Goal: Task Accomplishment & Management: Complete application form

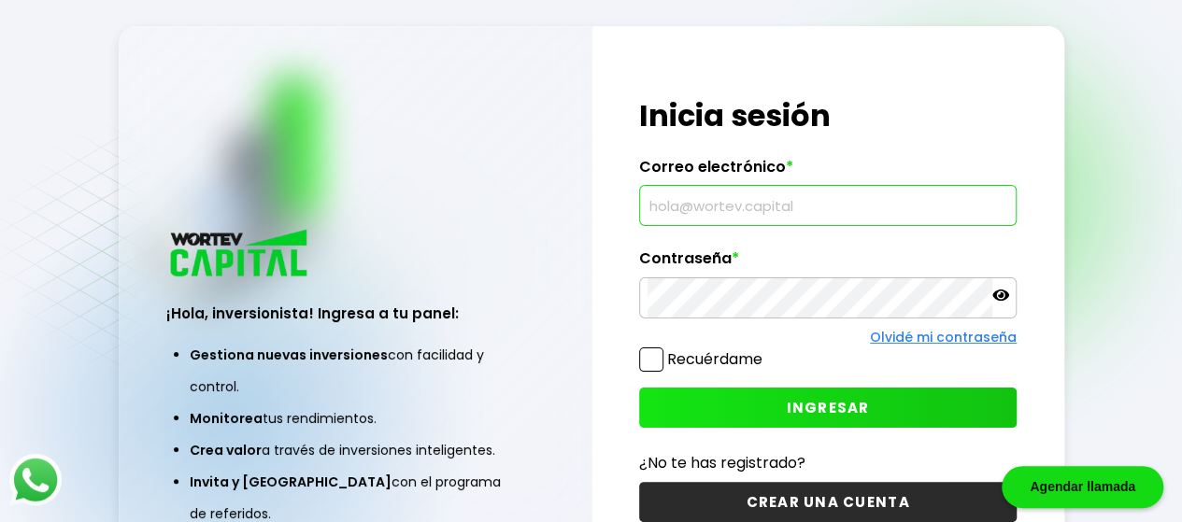
click at [899, 214] on input "text" at bounding box center [828, 205] width 361 height 39
type input "[EMAIL_ADDRESS][DOMAIN_NAME]"
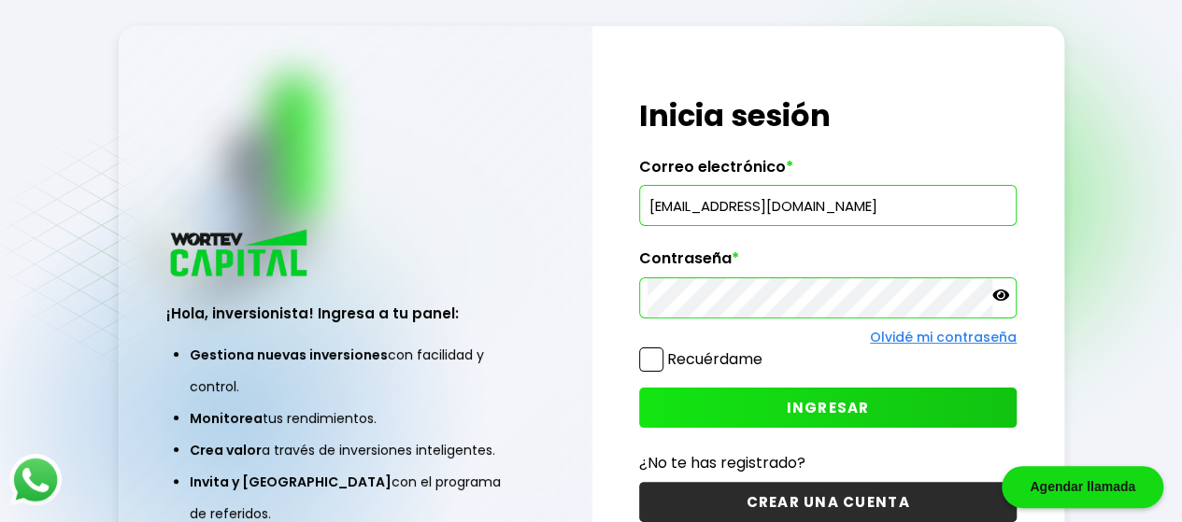
click at [998, 298] on icon at bounding box center [1001, 295] width 17 height 11
click at [833, 407] on span "INGRESAR" at bounding box center [828, 408] width 83 height 20
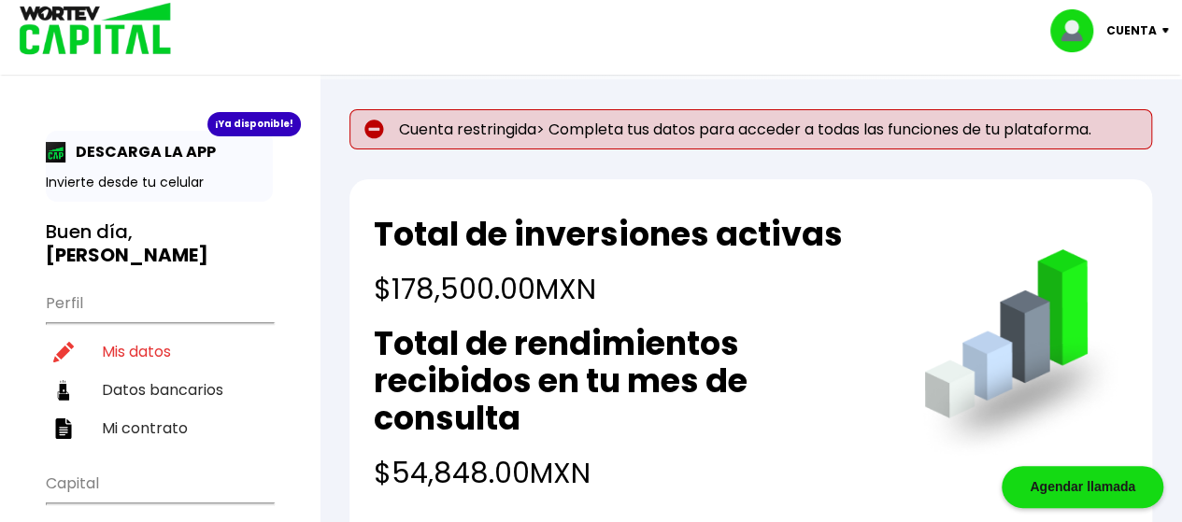
click at [506, 134] on p "Cuenta restringida> Completa tus datos para acceder a todas las funciones de tu…" at bounding box center [751, 129] width 803 height 40
click at [141, 333] on li "Mis datos" at bounding box center [159, 352] width 227 height 38
select select "Hombre"
select select "Posgrado"
select select "[PERSON_NAME]"
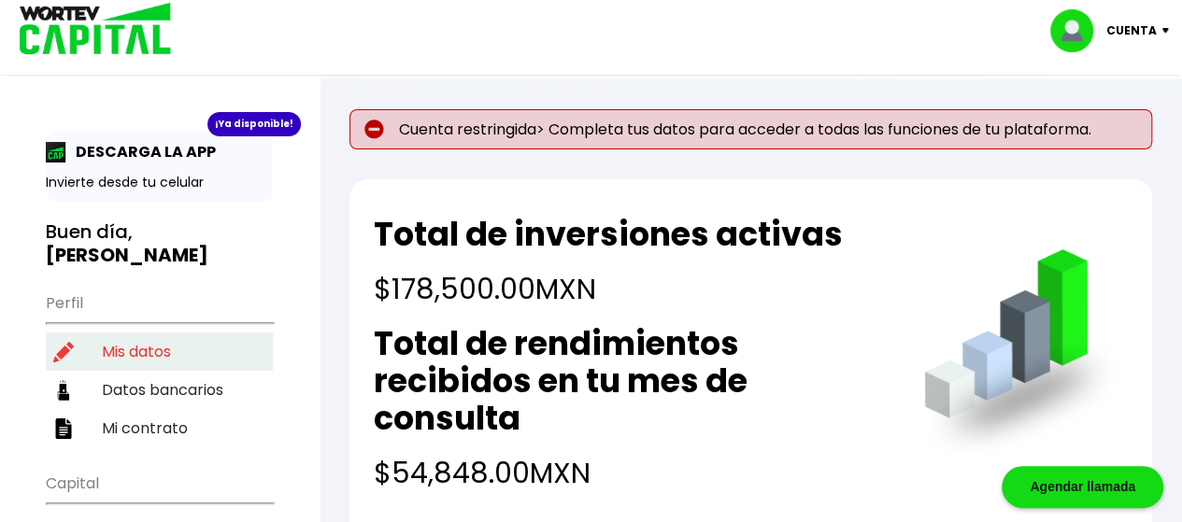
select select "Banamex"
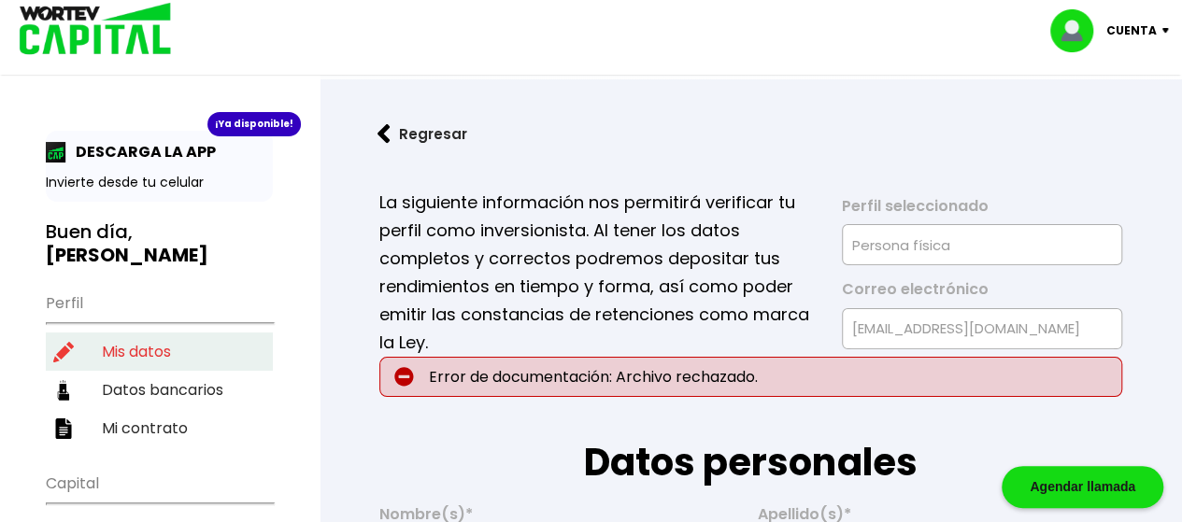
type input "[DATE]"
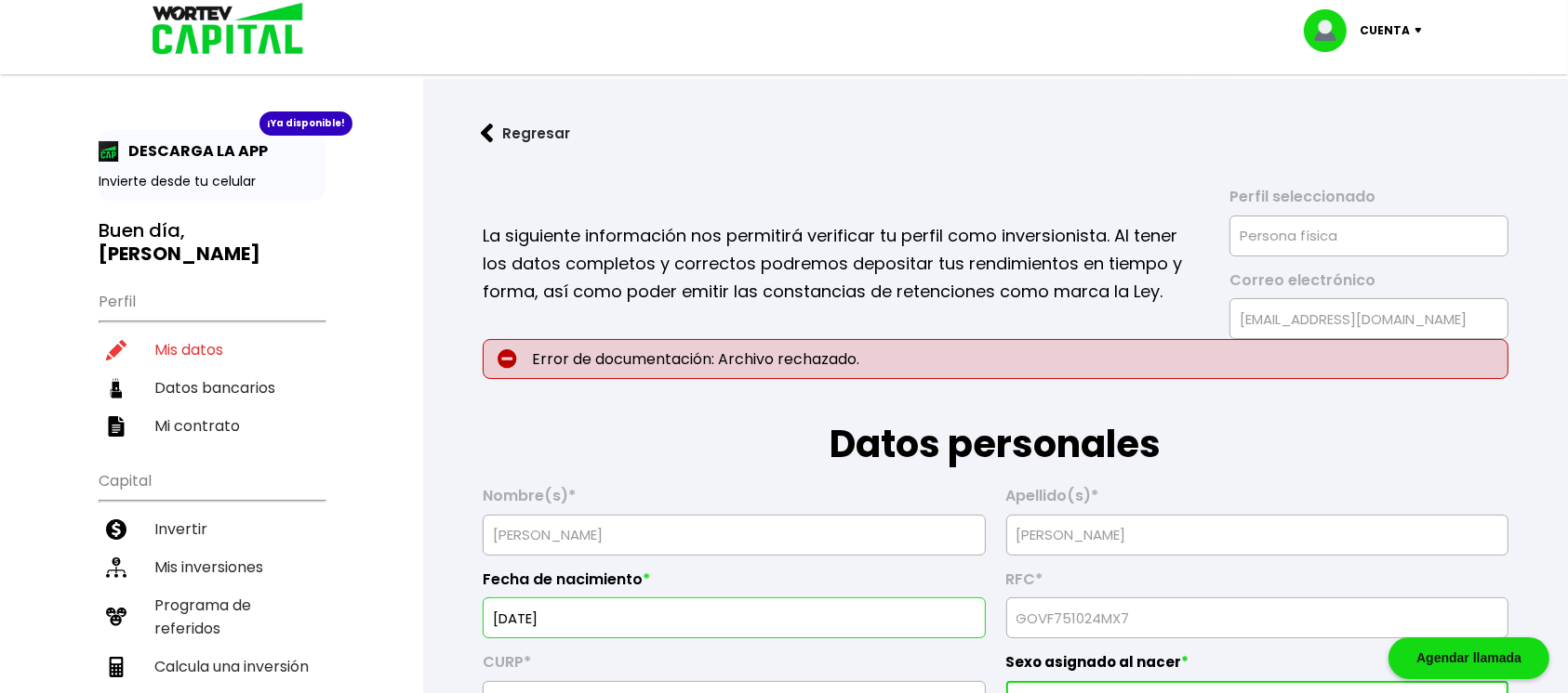
drag, startPoint x: 1189, startPoint y: 4, endPoint x: 912, endPoint y: 97, distance: 292.2
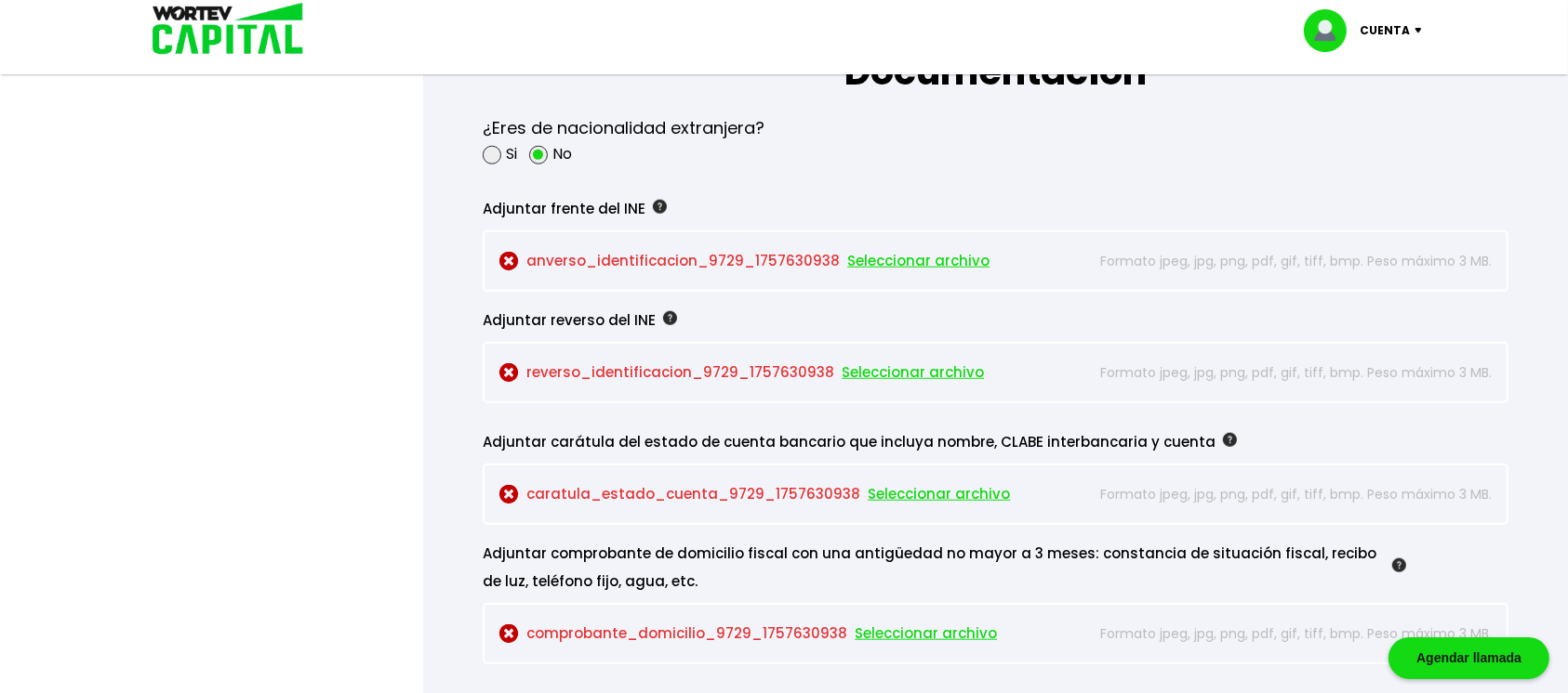
scroll to position [1607, 0]
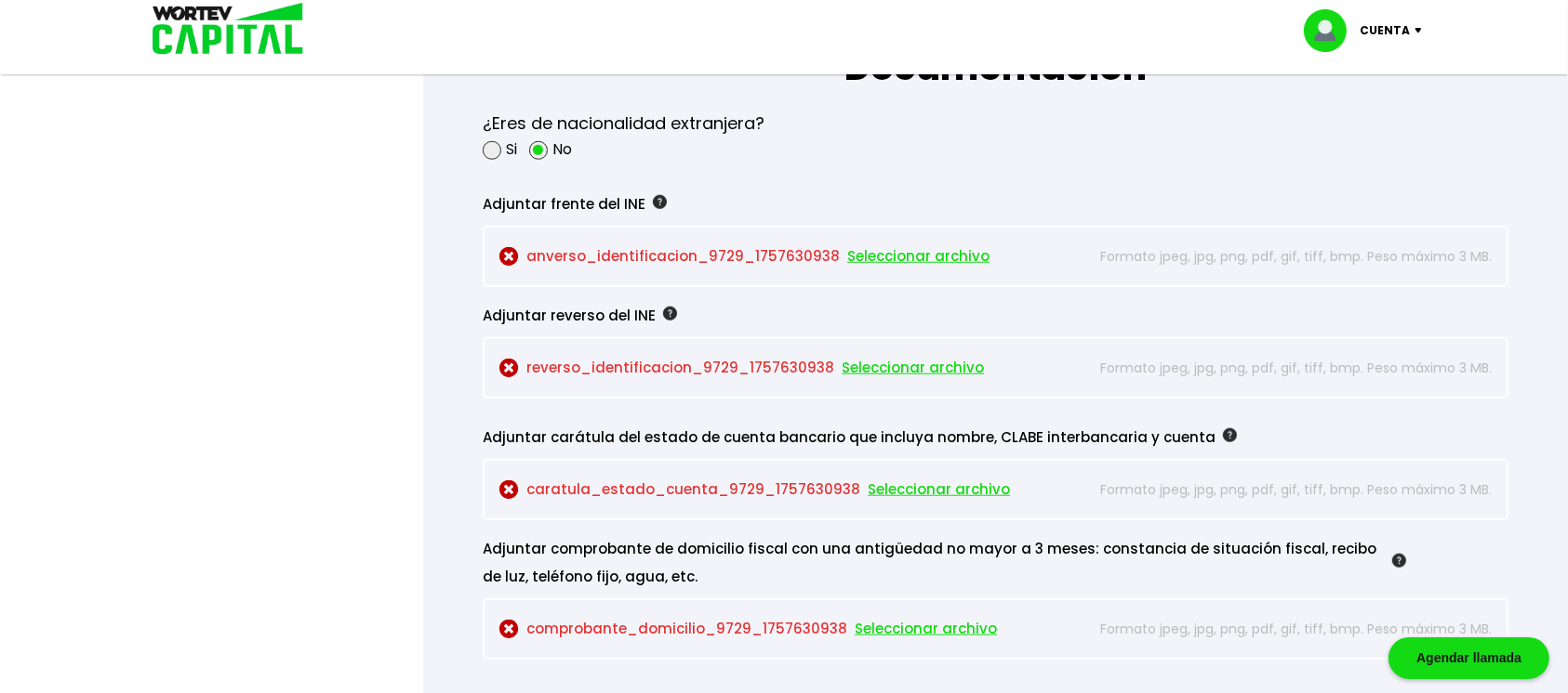
click at [882, 254] on span "Seleccionar archivo" at bounding box center [917, 257] width 142 height 28
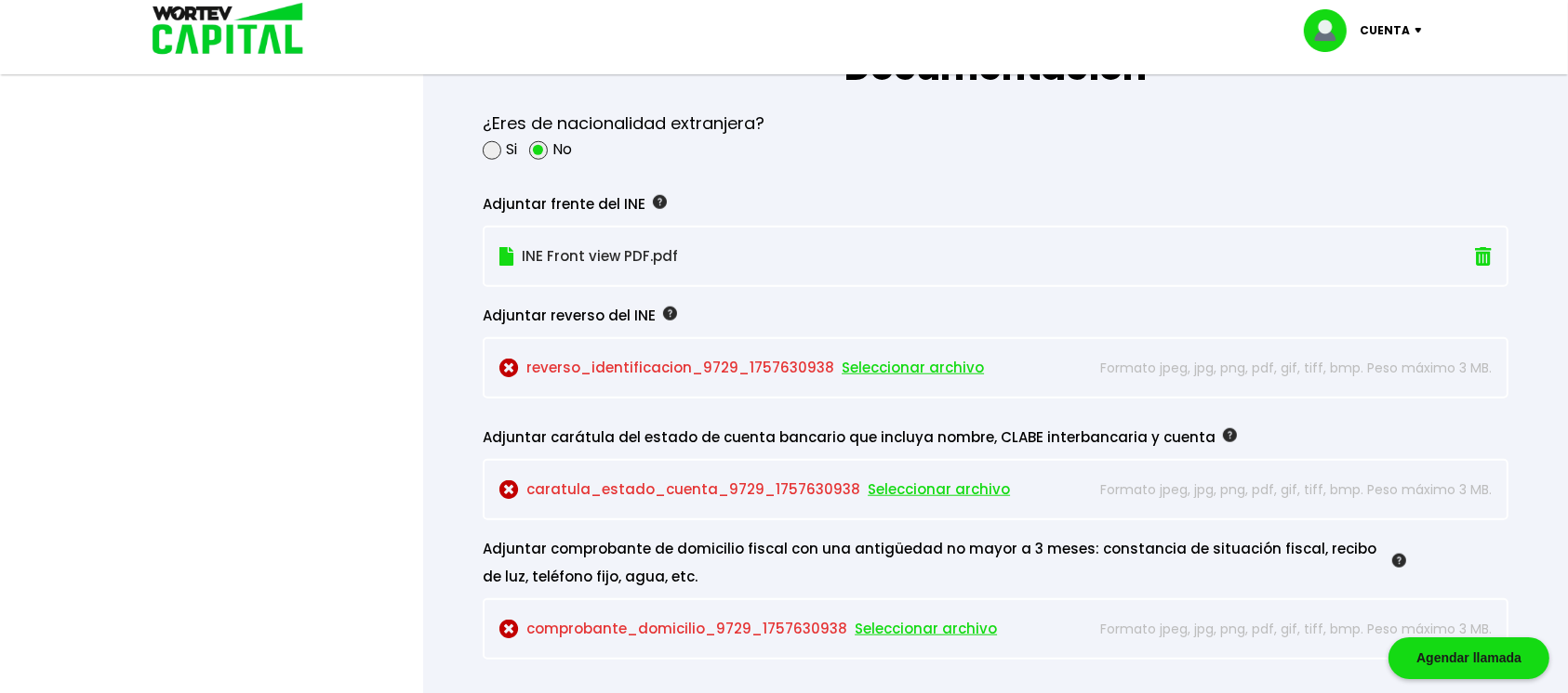
click at [926, 367] on span "Seleccionar archivo" at bounding box center [912, 368] width 142 height 28
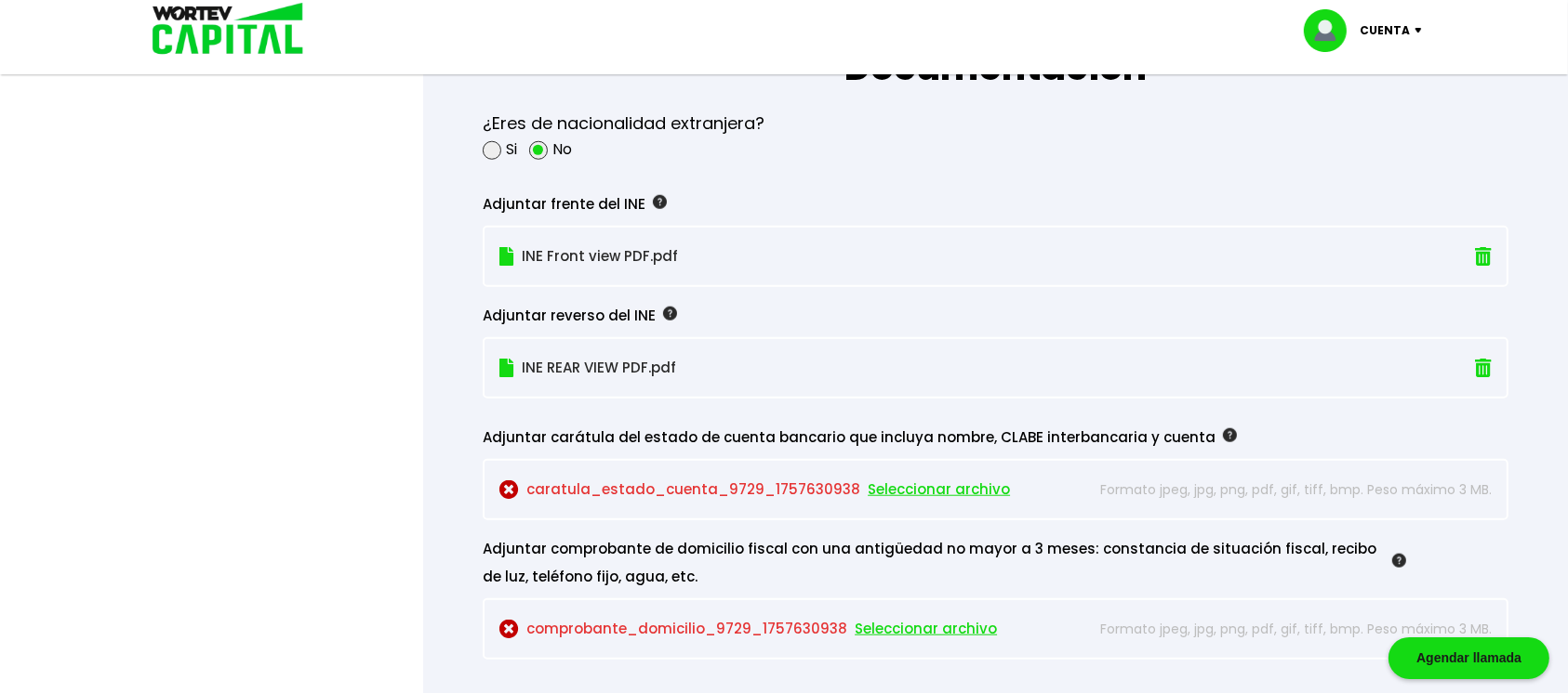
click at [928, 484] on span "Seleccionar archivo" at bounding box center [938, 489] width 142 height 28
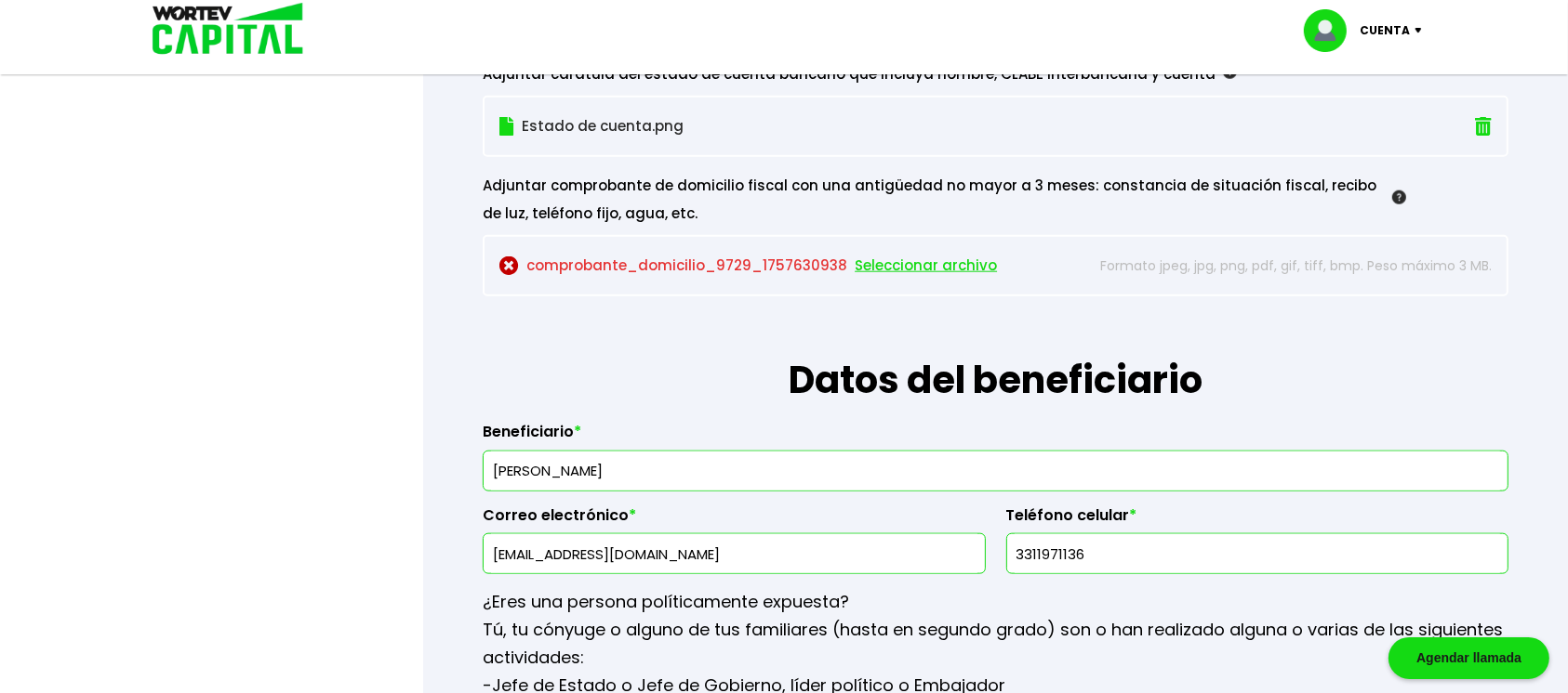
scroll to position [1975, 0]
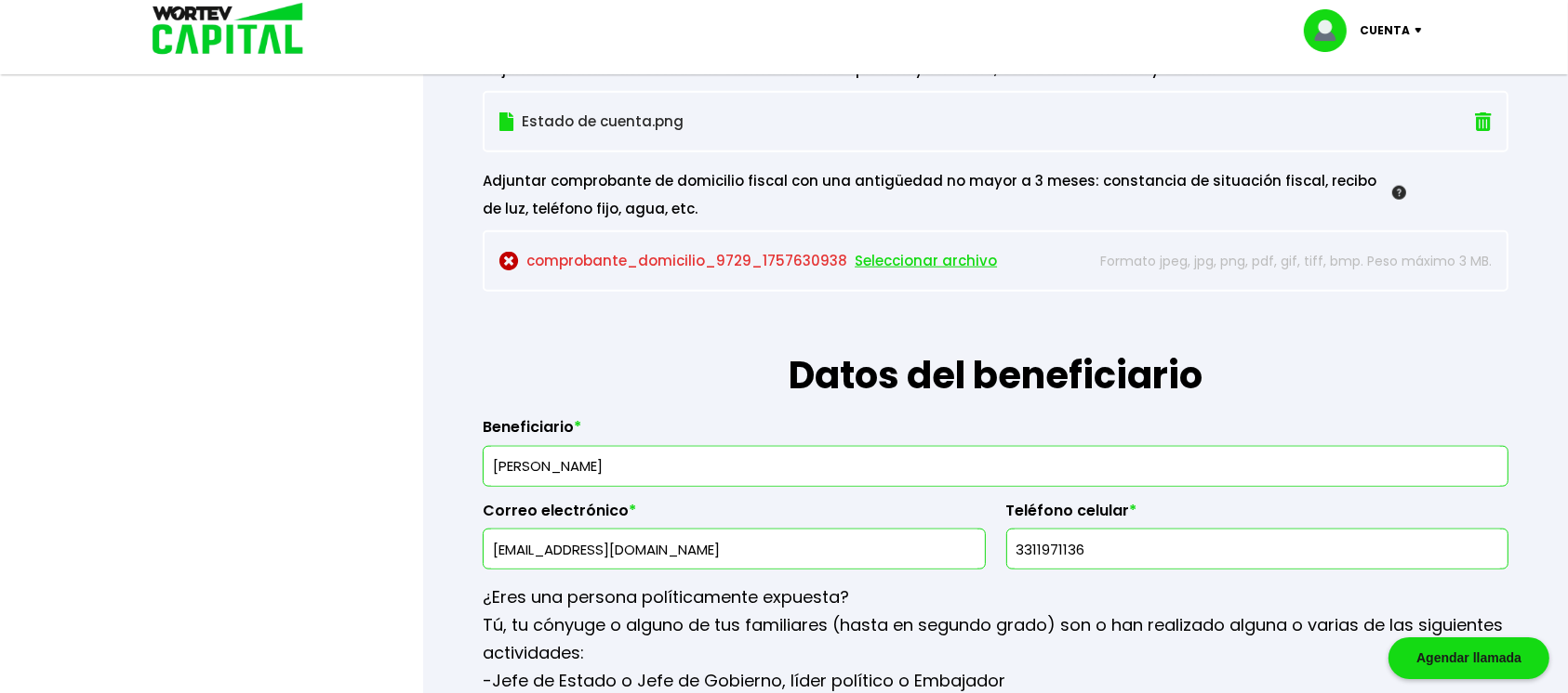
click at [931, 252] on span "Seleccionar archivo" at bounding box center [925, 261] width 142 height 28
click at [930, 255] on span "Seleccionar archivo" at bounding box center [925, 261] width 142 height 28
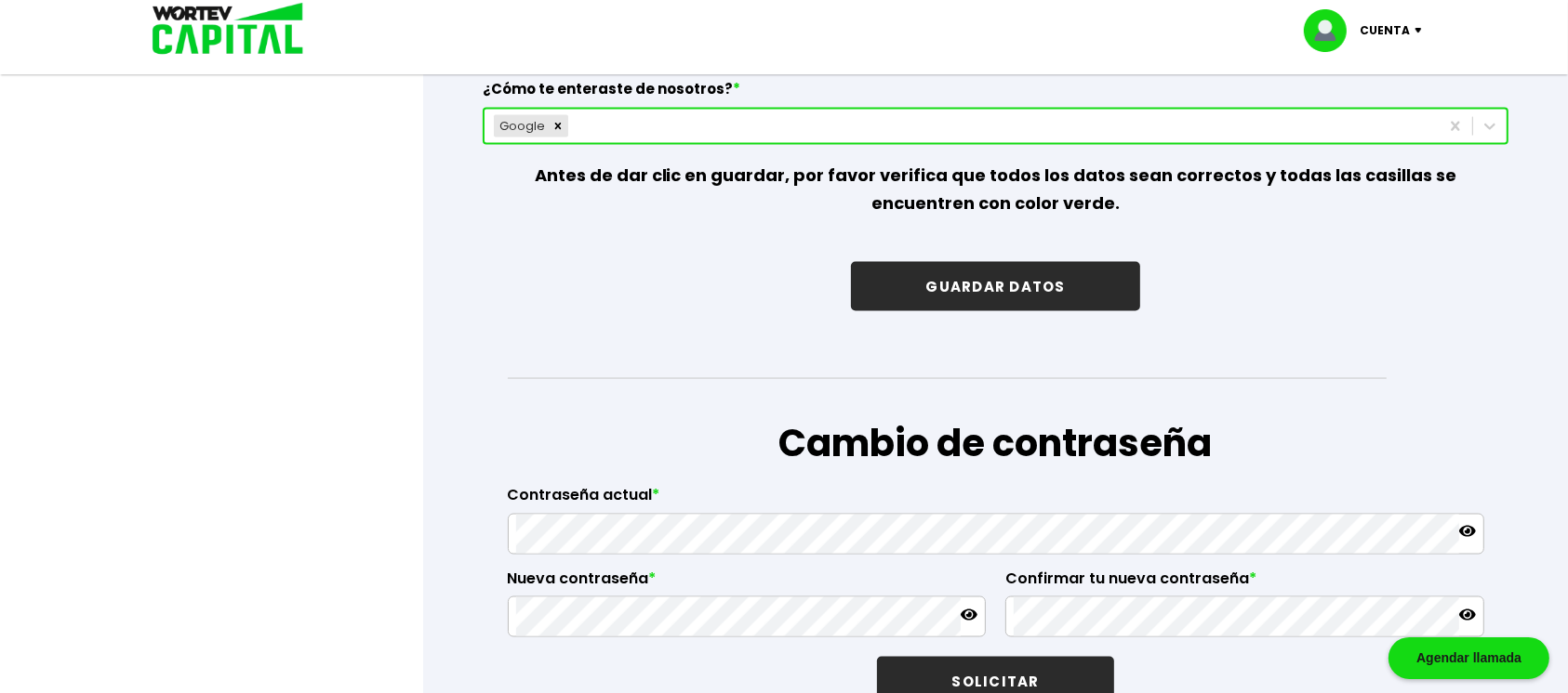
scroll to position [2818, 0]
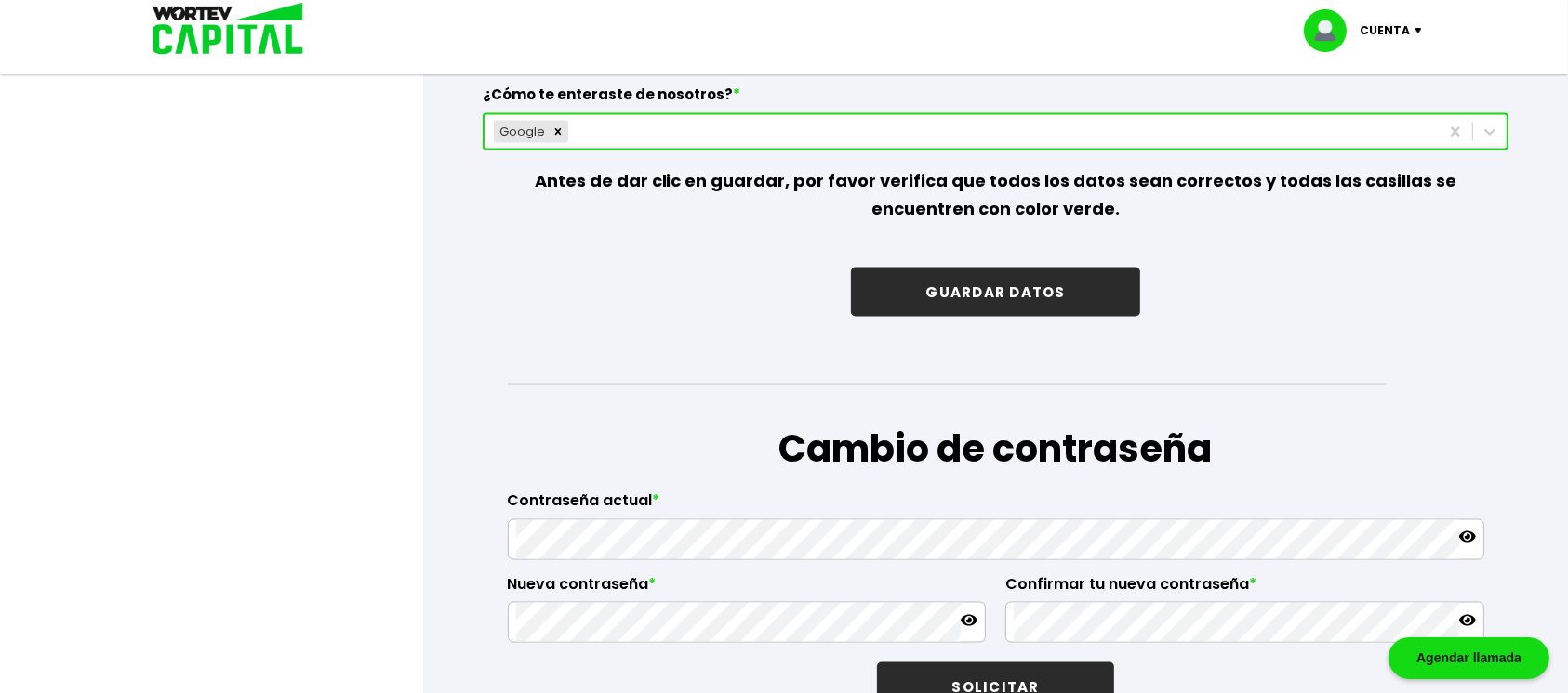
click at [1010, 294] on button "GUARDAR DATOS" at bounding box center [995, 292] width 289 height 50
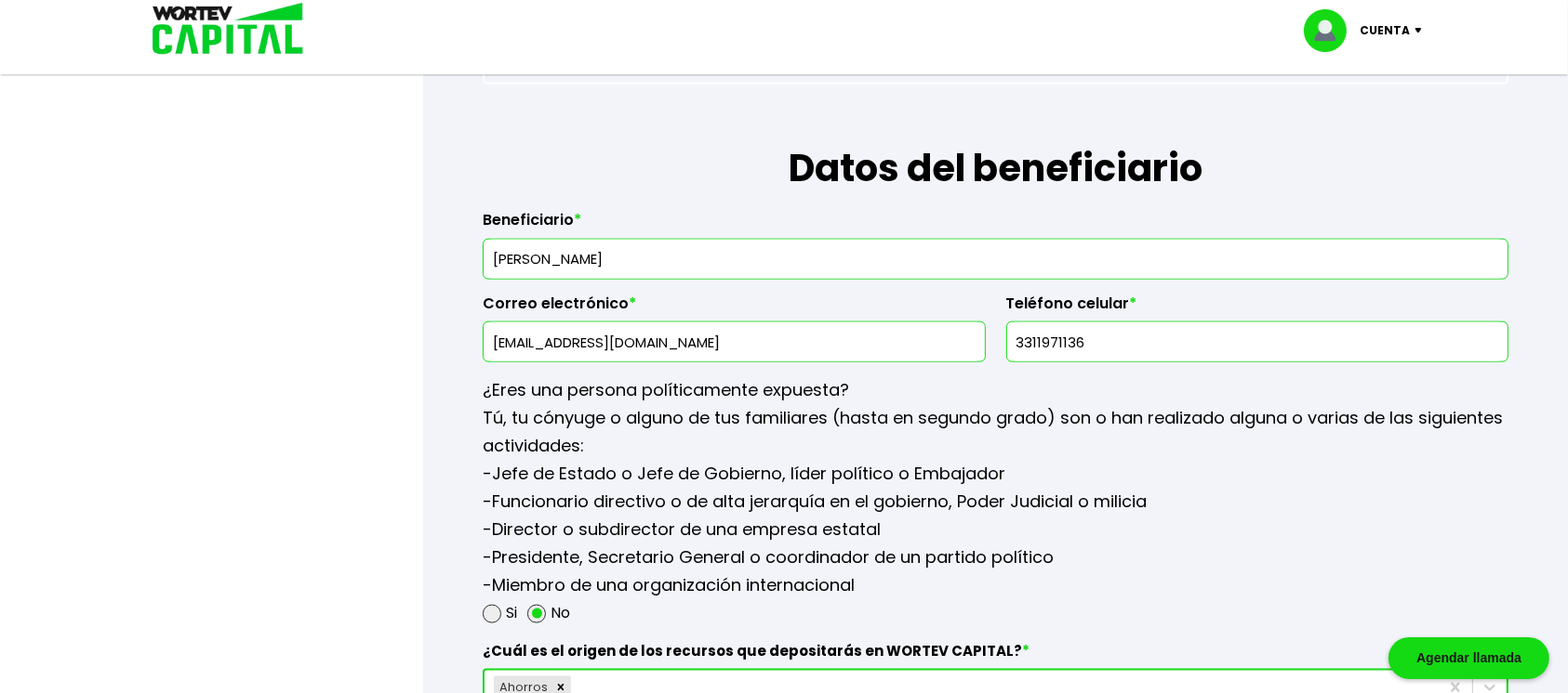
scroll to position [2132, 0]
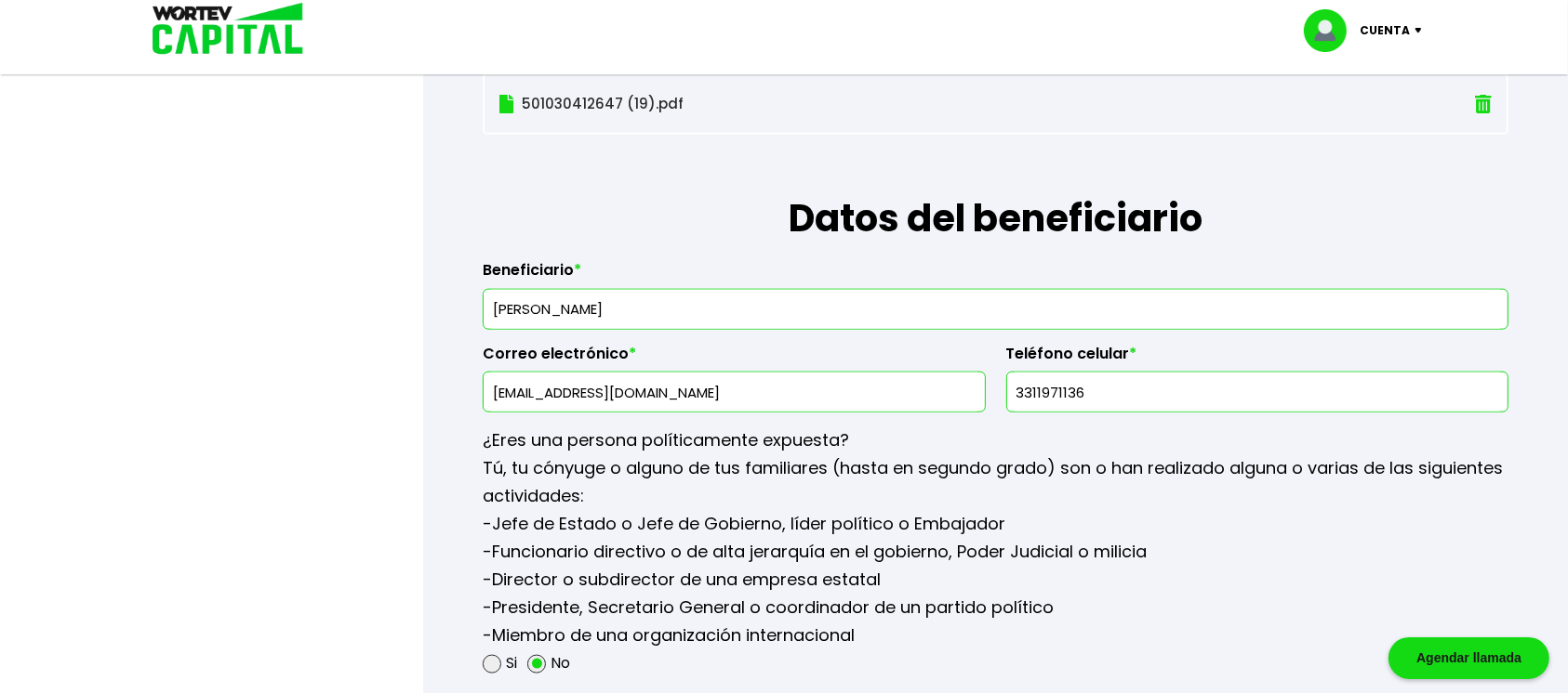
click at [687, 398] on input "[EMAIL_ADDRESS][DOMAIN_NAME]" at bounding box center [733, 392] width 486 height 39
type input "f"
click at [547, 383] on input "text" at bounding box center [733, 392] width 486 height 39
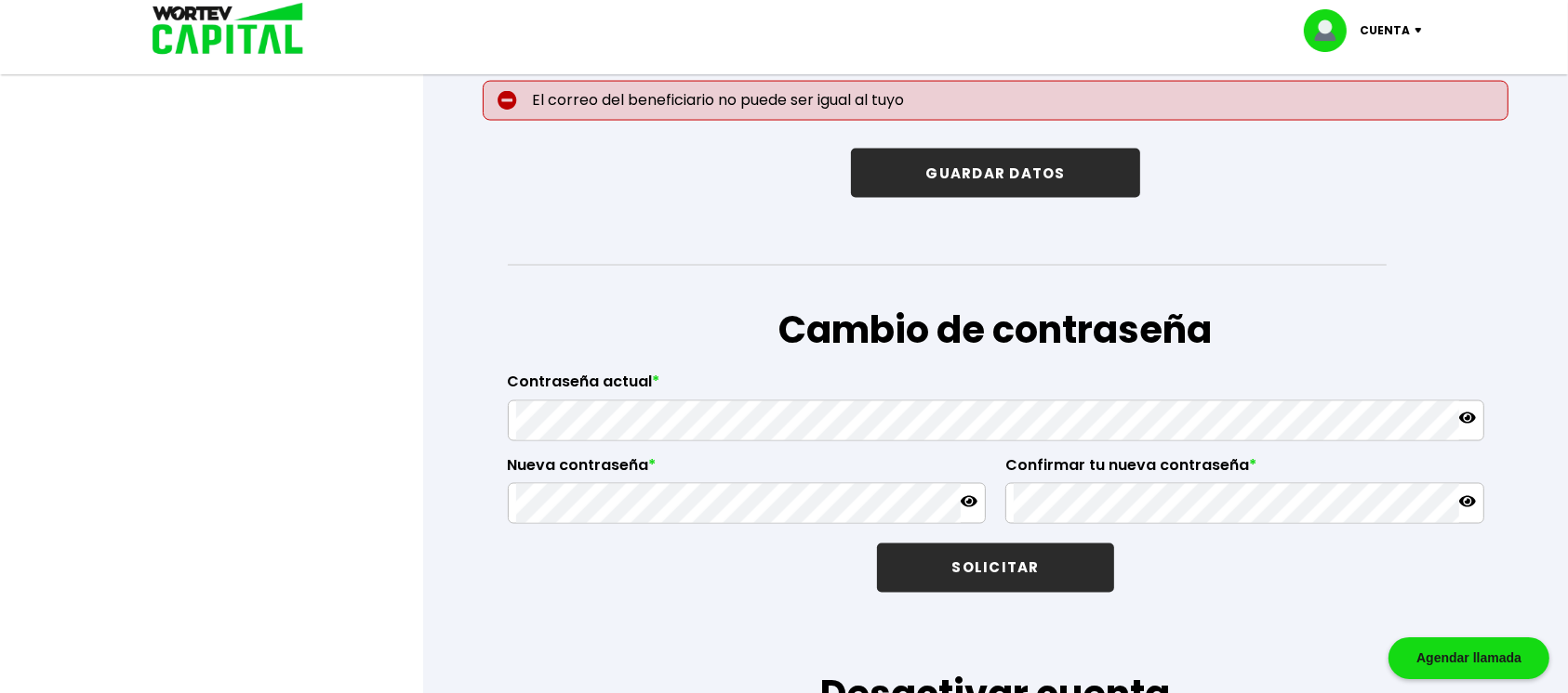
scroll to position [3007, 0]
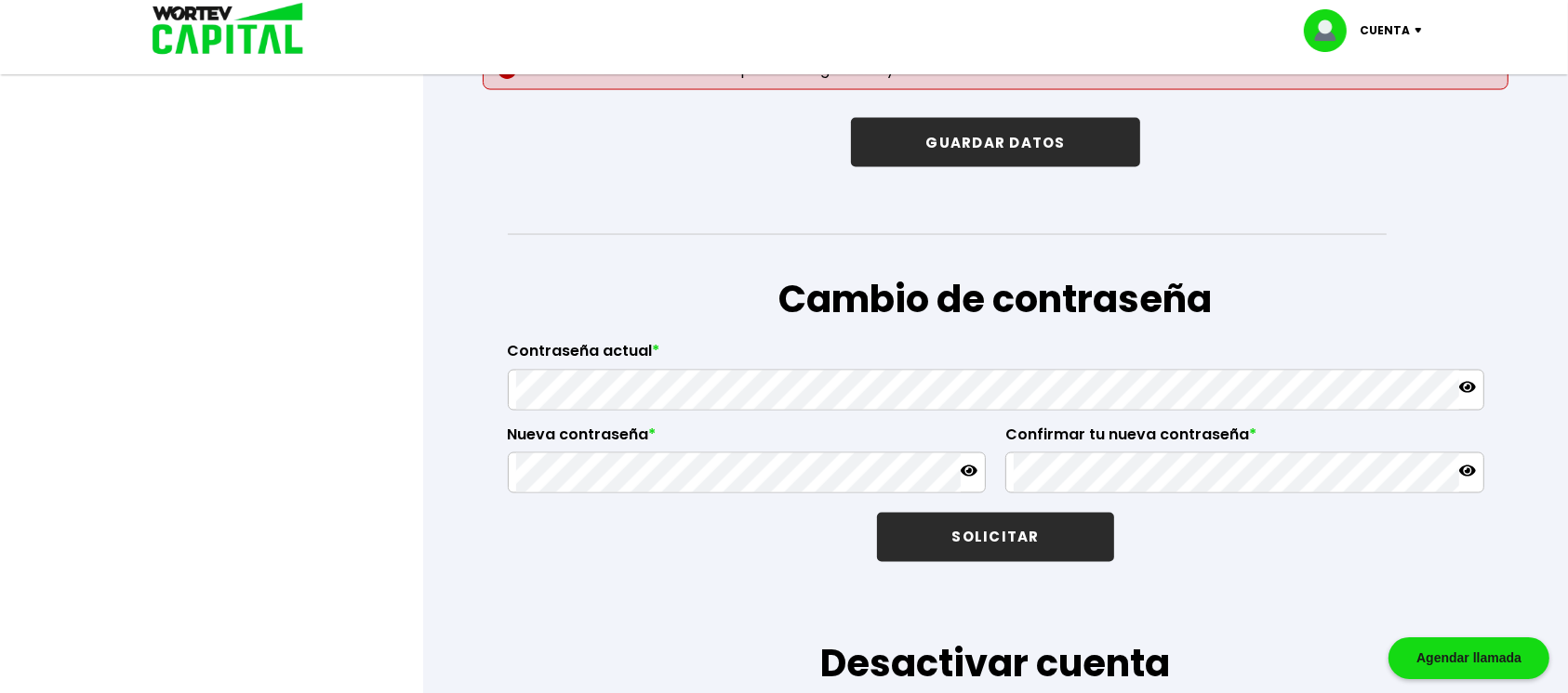
type input "[EMAIL_ADDRESS][DOMAIN_NAME]"
click at [957, 150] on button "GUARDAR DATOS" at bounding box center [995, 143] width 289 height 50
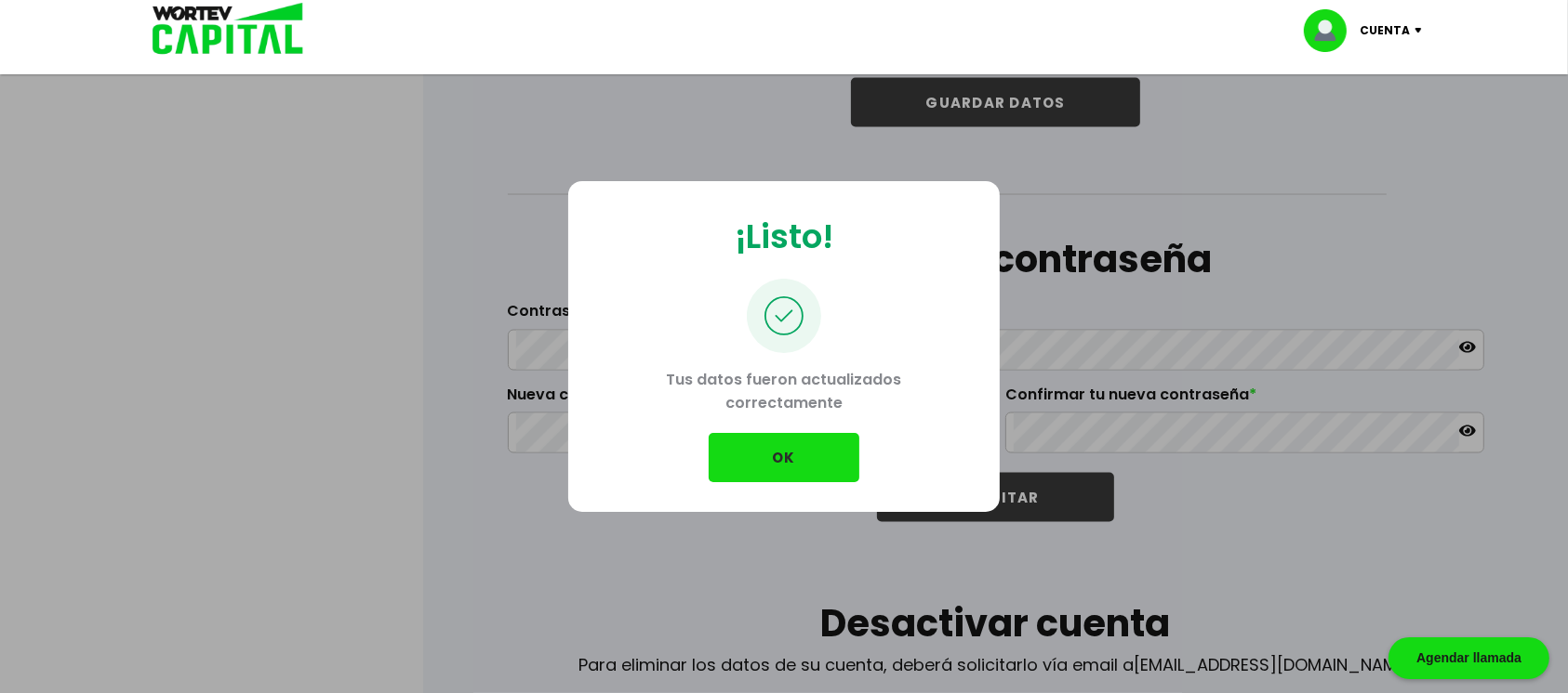
click at [814, 447] on button "OK" at bounding box center [783, 458] width 150 height 50
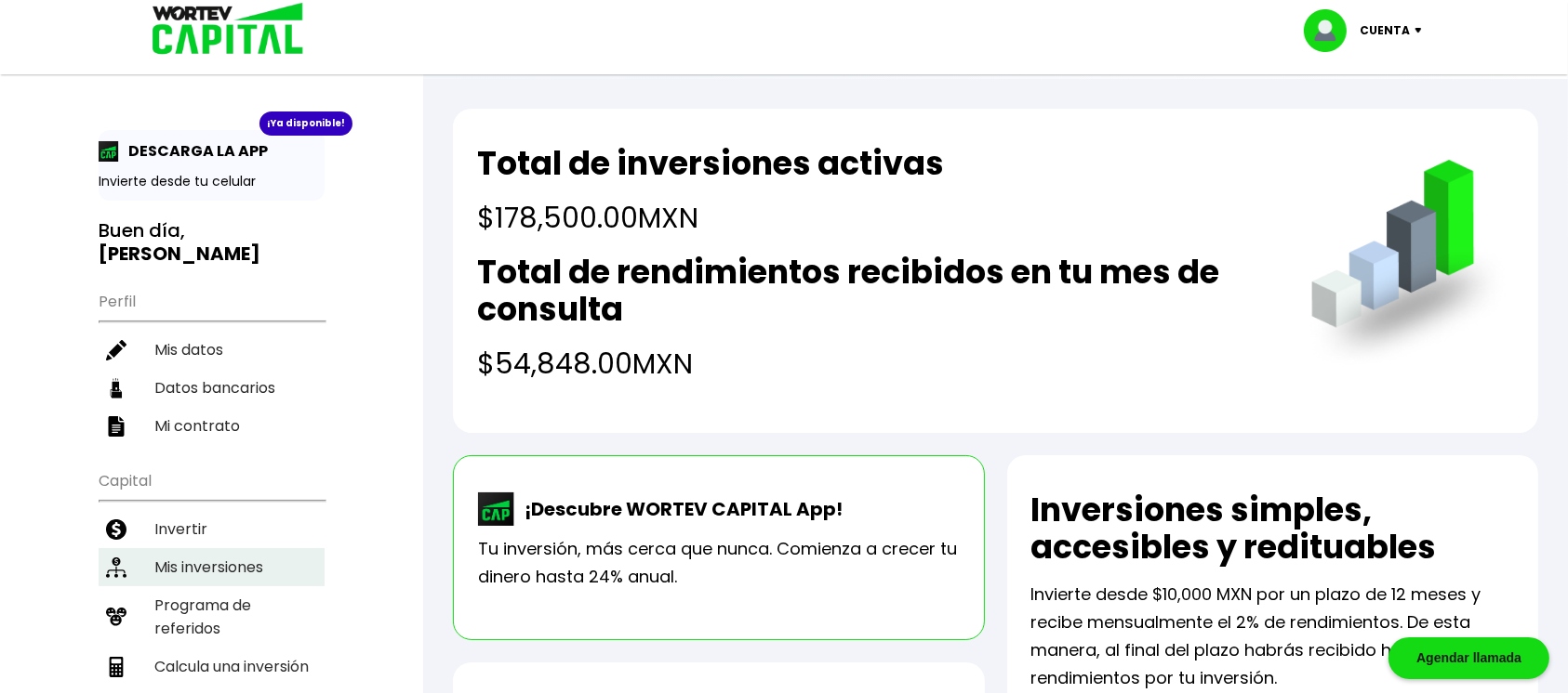
click at [190, 518] on li "Mis inversiones" at bounding box center [211, 567] width 226 height 38
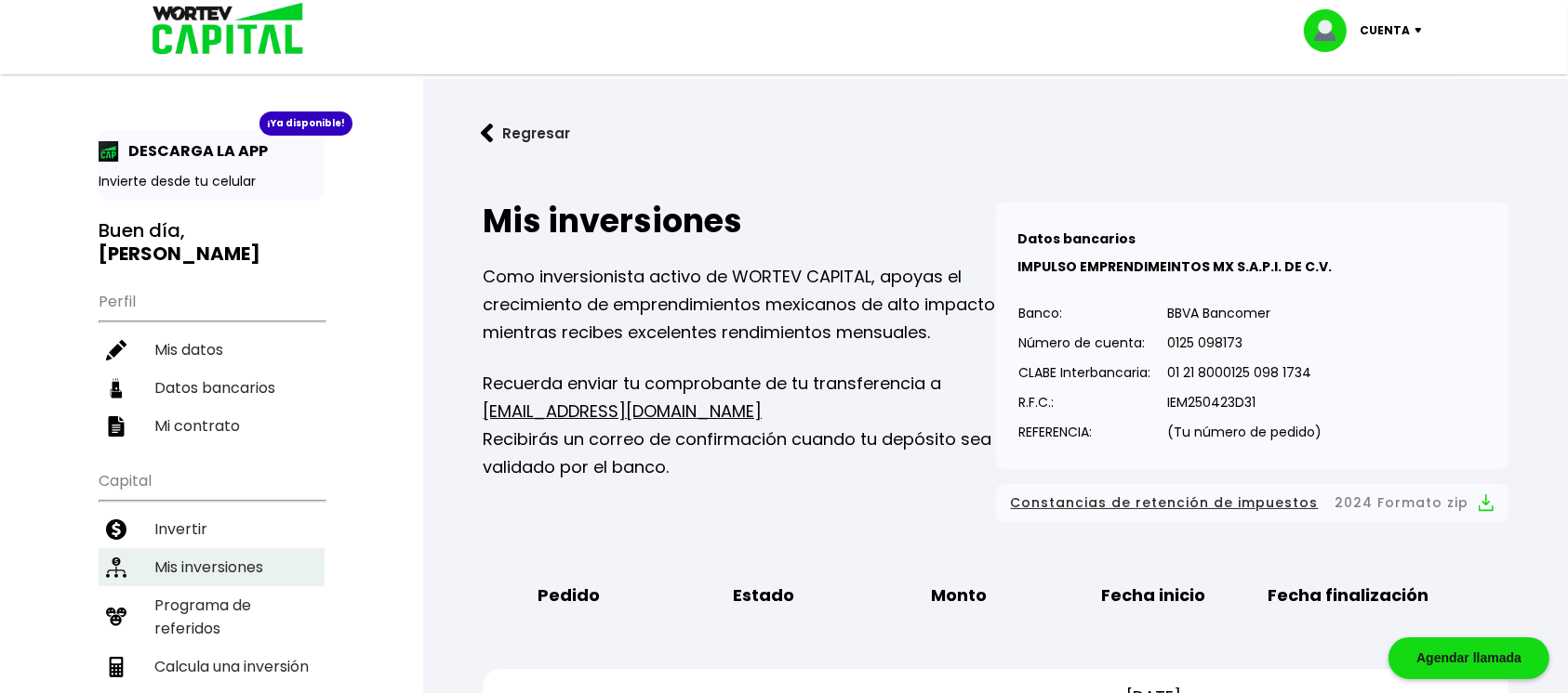
click at [217, 518] on li "Mis inversiones" at bounding box center [211, 567] width 226 height 38
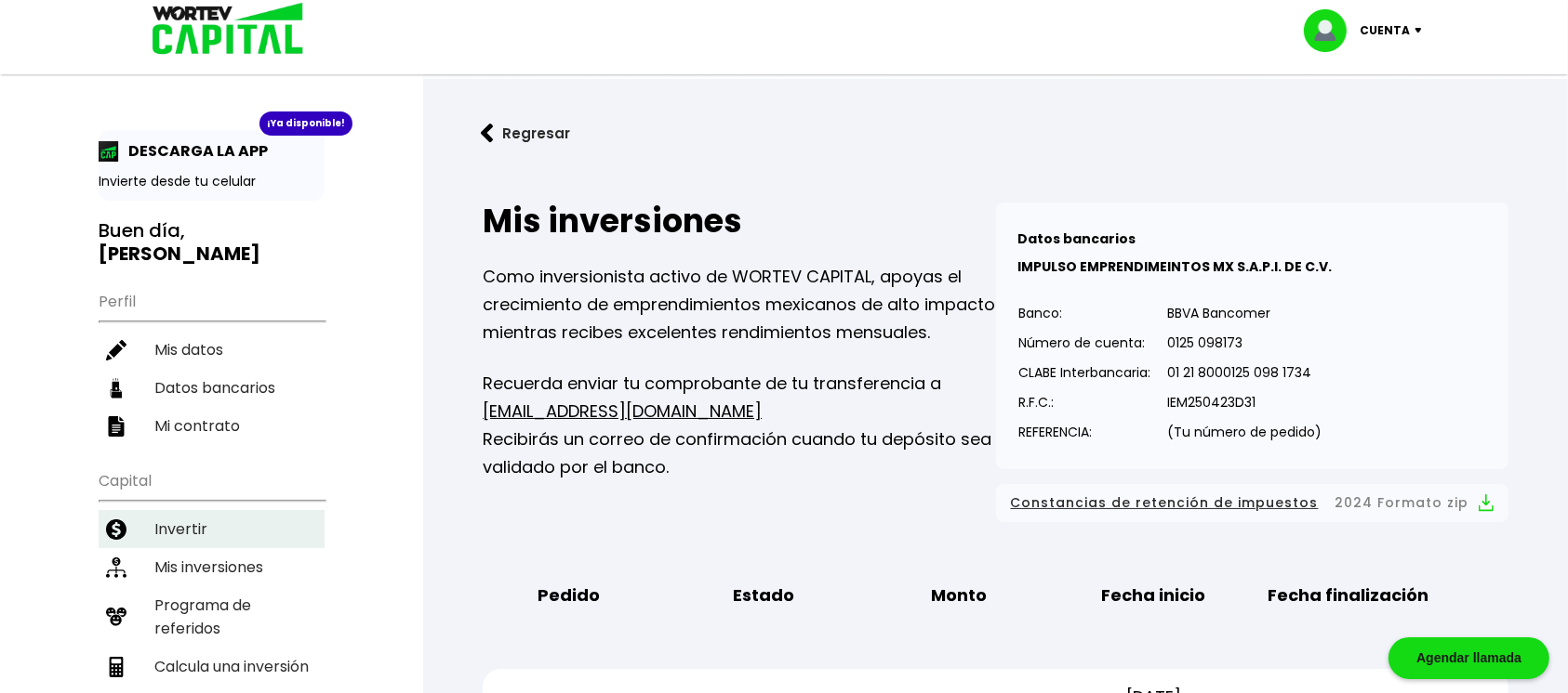
click at [188, 510] on li "Invertir" at bounding box center [211, 529] width 226 height 38
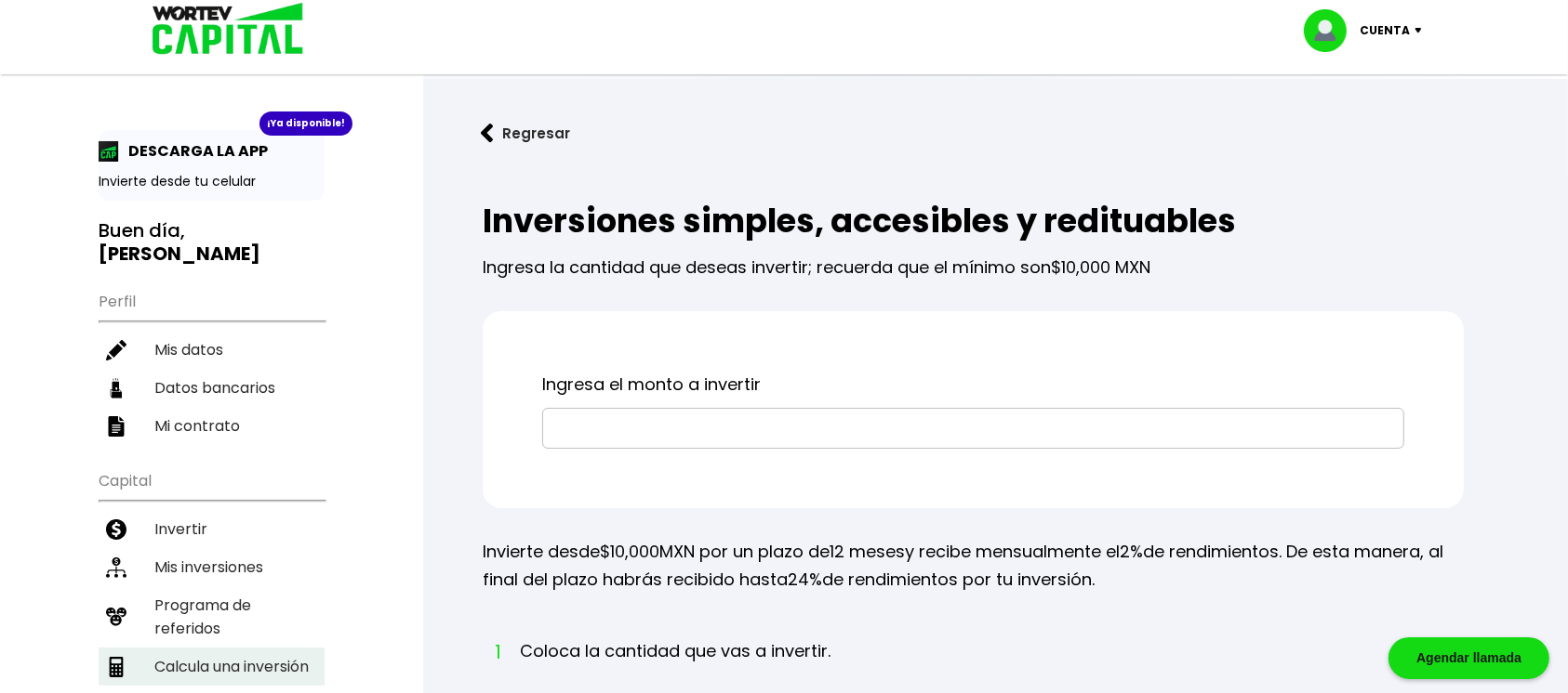
click at [205, 518] on li "Calcula una inversión" at bounding box center [211, 666] width 226 height 38
select select "1"
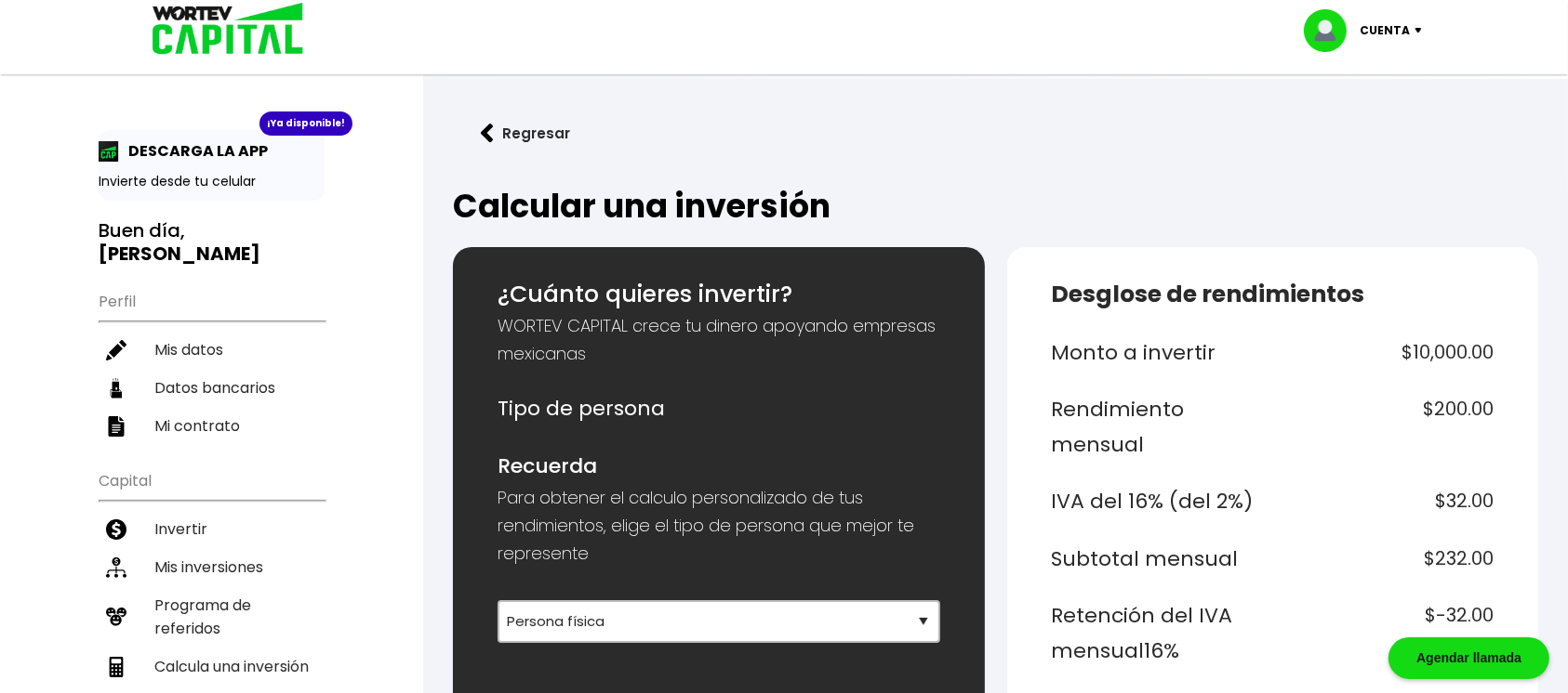
click at [481, 135] on img at bounding box center [487, 133] width 13 height 20
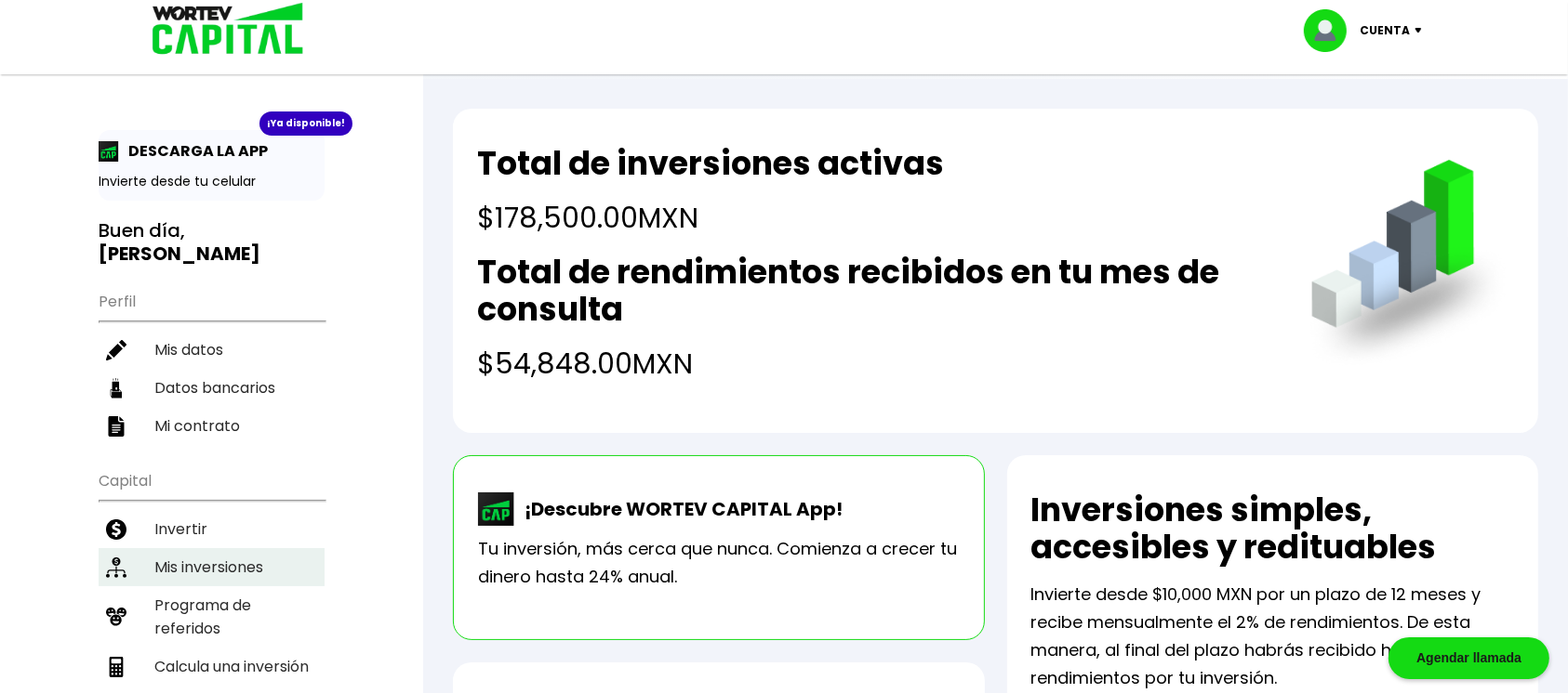
click at [208, 518] on li "Mis inversiones" at bounding box center [211, 567] width 226 height 38
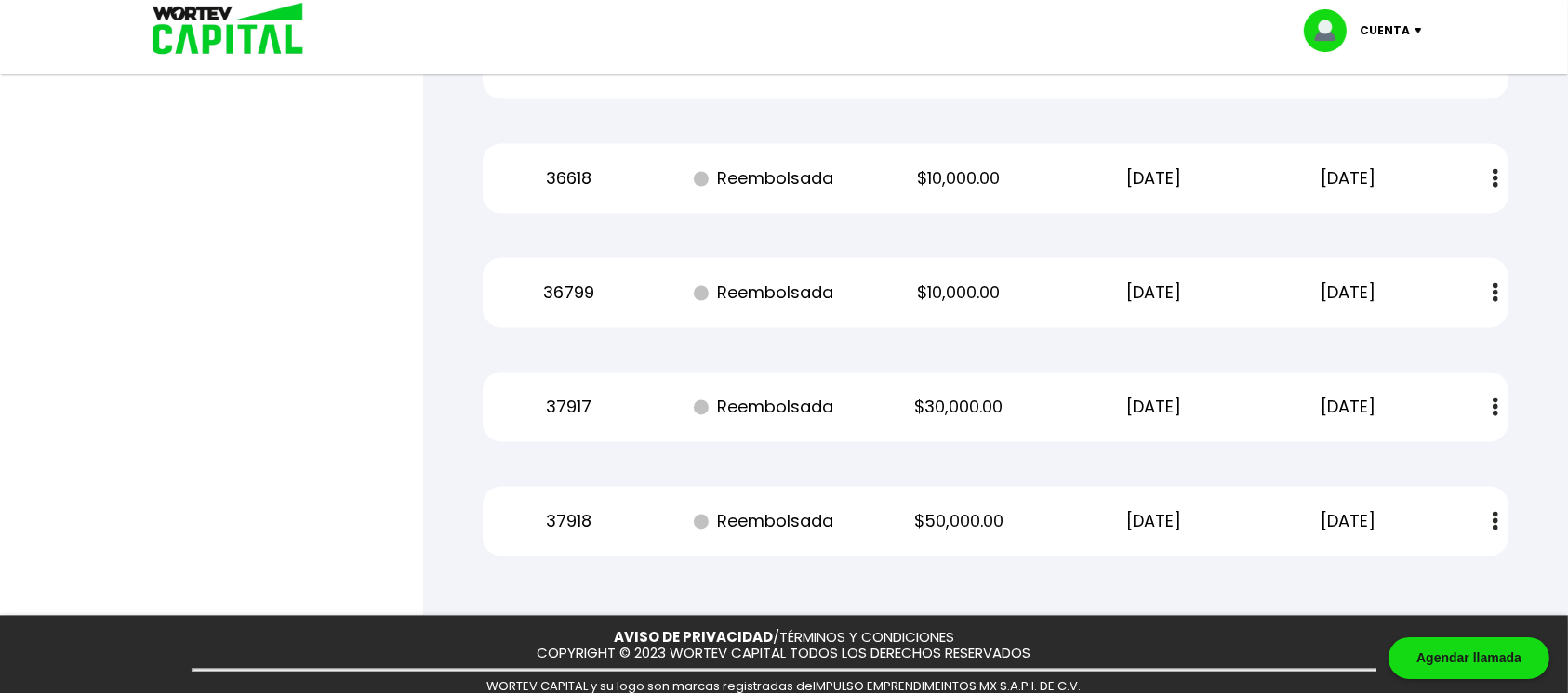
scroll to position [3501, 0]
